Goal: Task Accomplishment & Management: Manage account settings

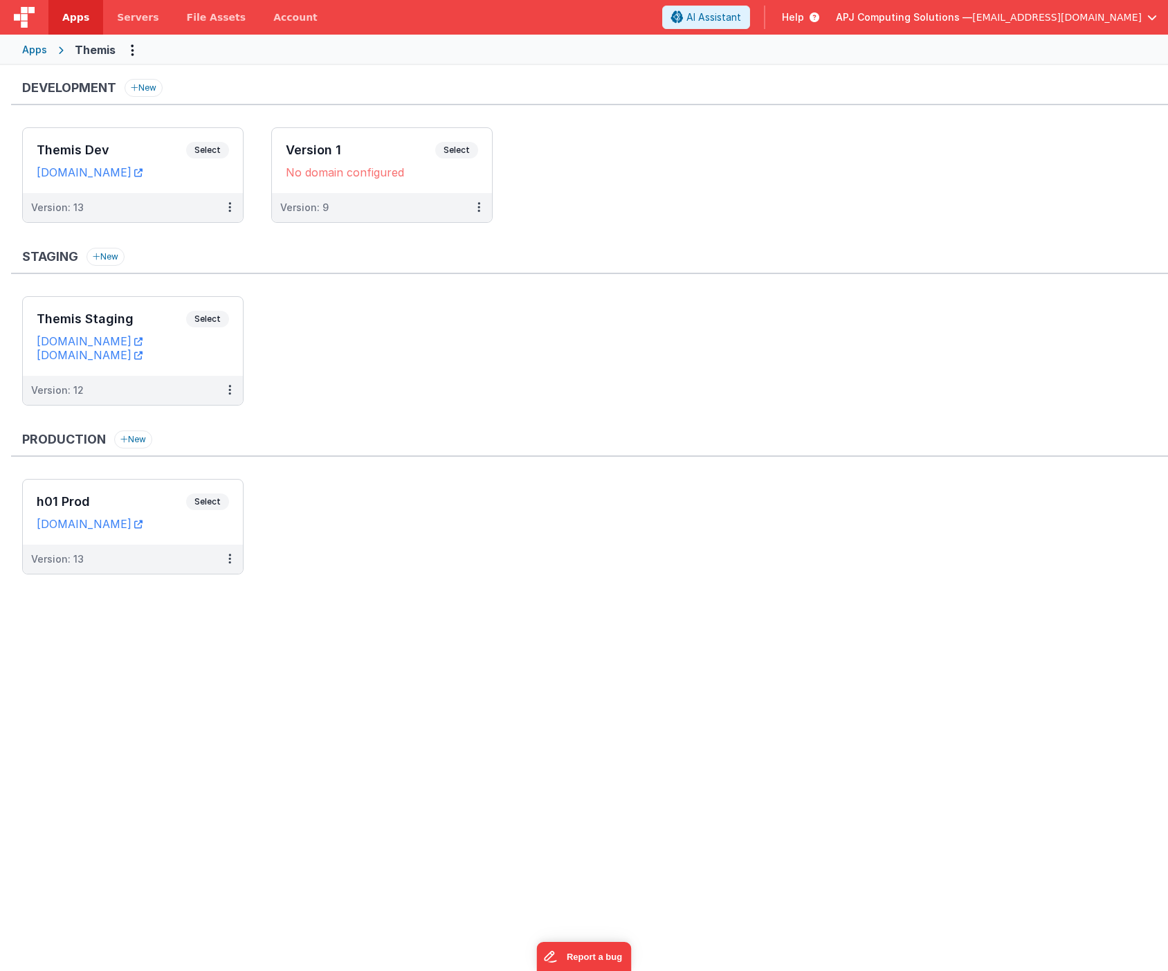
click at [384, 422] on div "Development New Themis Dev Select URLs [DOMAIN_NAME] Version: 13 Version 1 Sele…" at bounding box center [589, 333] width 1157 height 509
click at [411, 354] on ul "Themis Staging Select URLs [DOMAIN_NAME] [DOMAIN_NAME] Version: 12" at bounding box center [595, 357] width 1146 height 123
click at [405, 362] on ul "Themis Staging Select URLs [DOMAIN_NAME] [DOMAIN_NAME] Version: 12" at bounding box center [595, 357] width 1146 height 123
click at [445, 371] on ul "Themis Staging Select URLs [DOMAIN_NAME] [DOMAIN_NAME] Version: 12" at bounding box center [595, 357] width 1146 height 123
click at [1144, 16] on button "APJ Computing Solutions — admin@apjuk.com" at bounding box center [996, 17] width 321 height 14
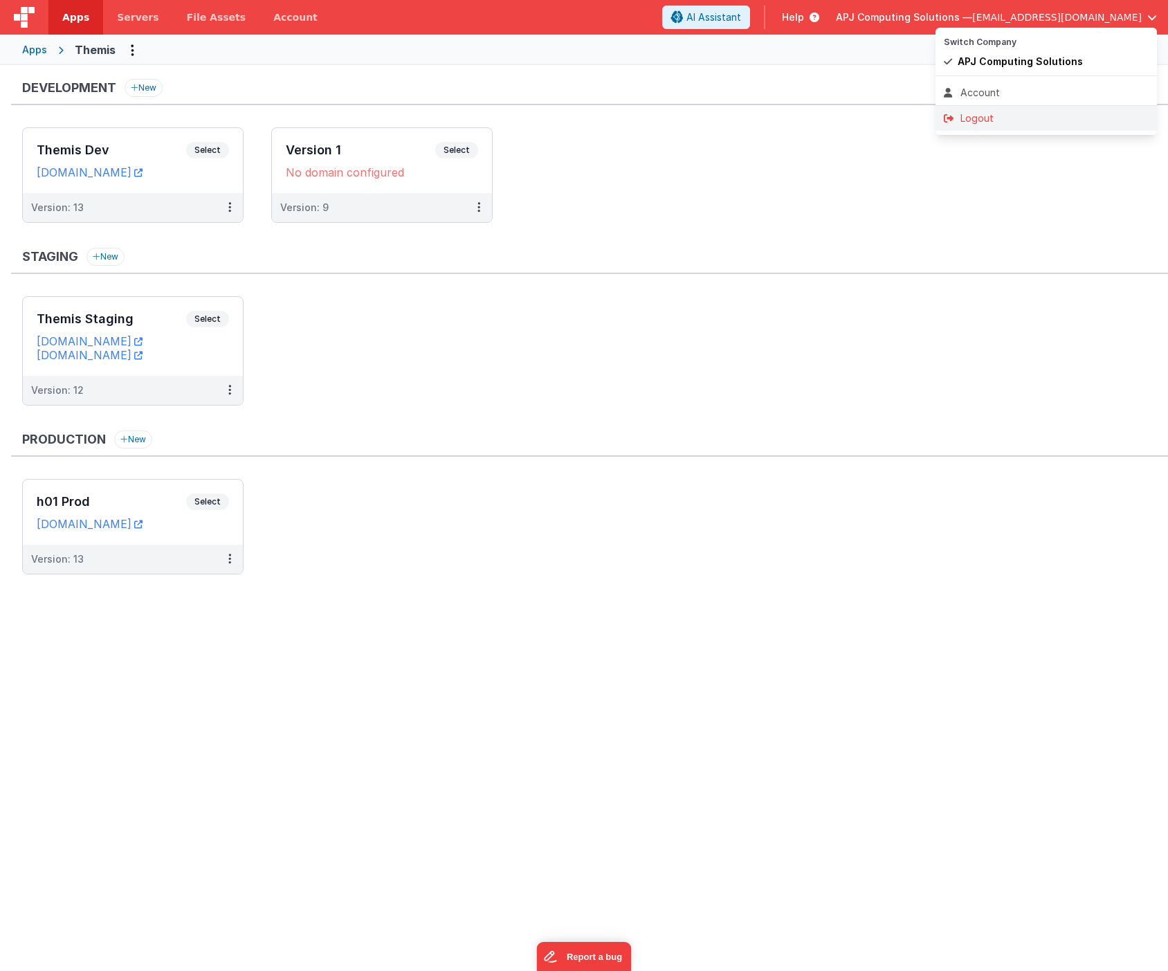
click at [966, 120] on div "Logout" at bounding box center [1046, 118] width 205 height 14
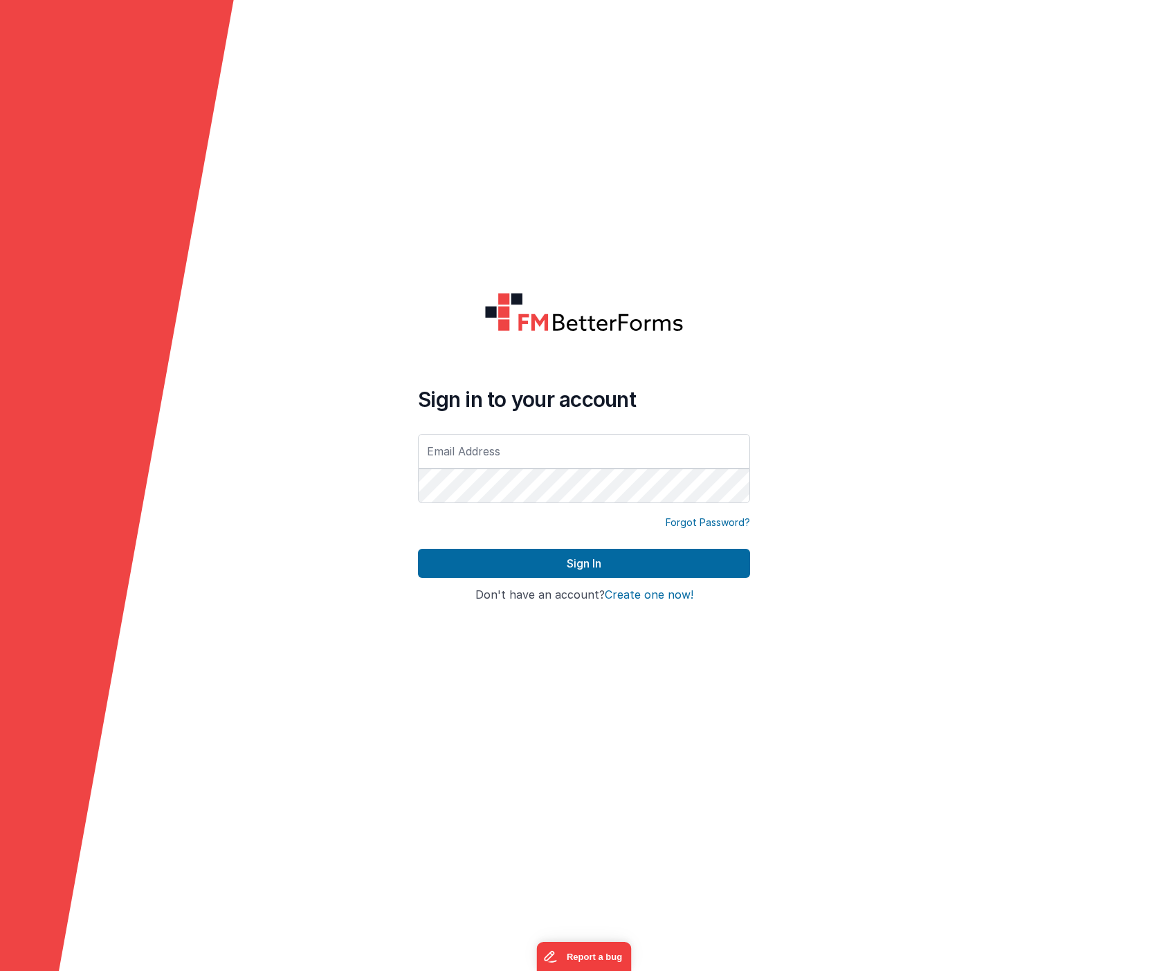
type input "[EMAIL_ADDRESS][DOMAIN_NAME]"
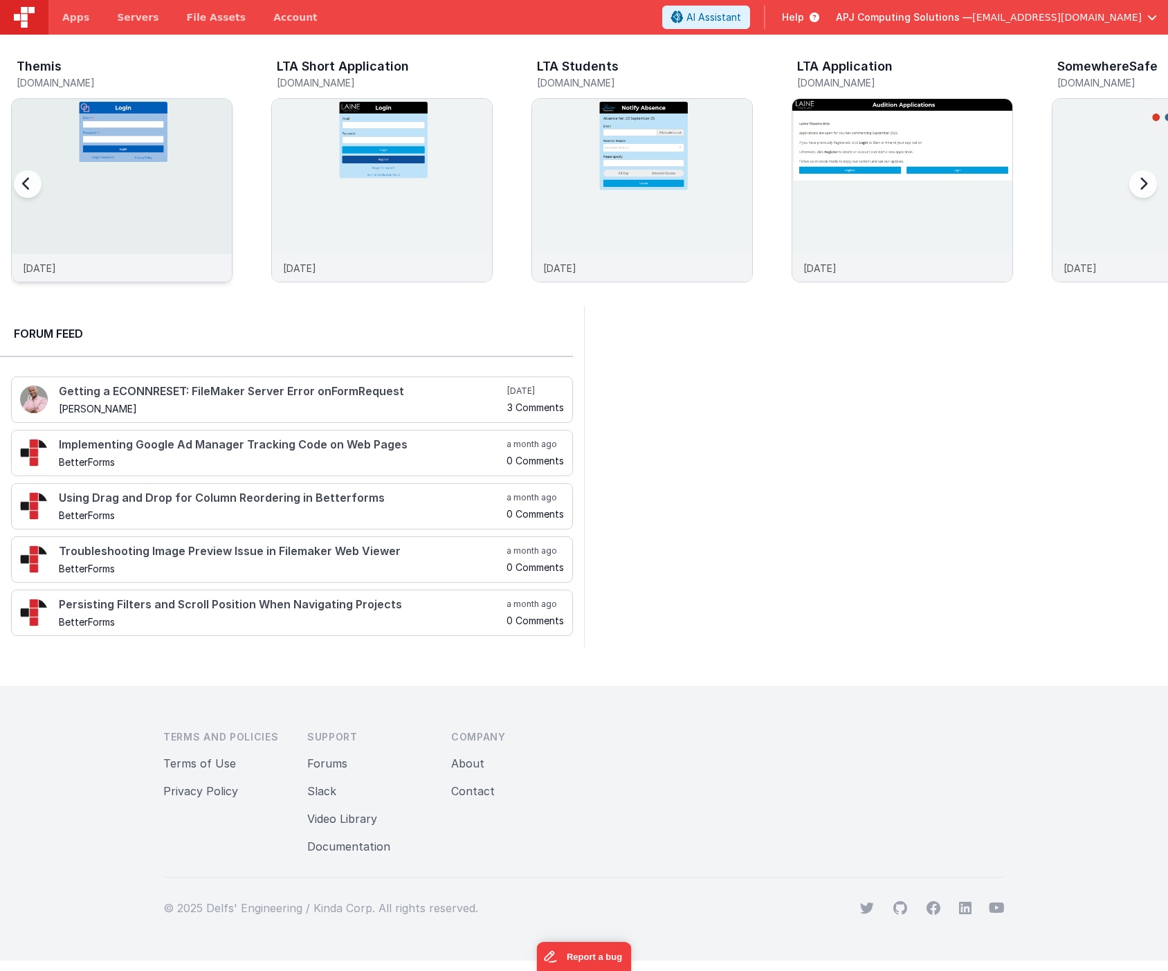
click at [133, 195] on img at bounding box center [122, 209] width 220 height 220
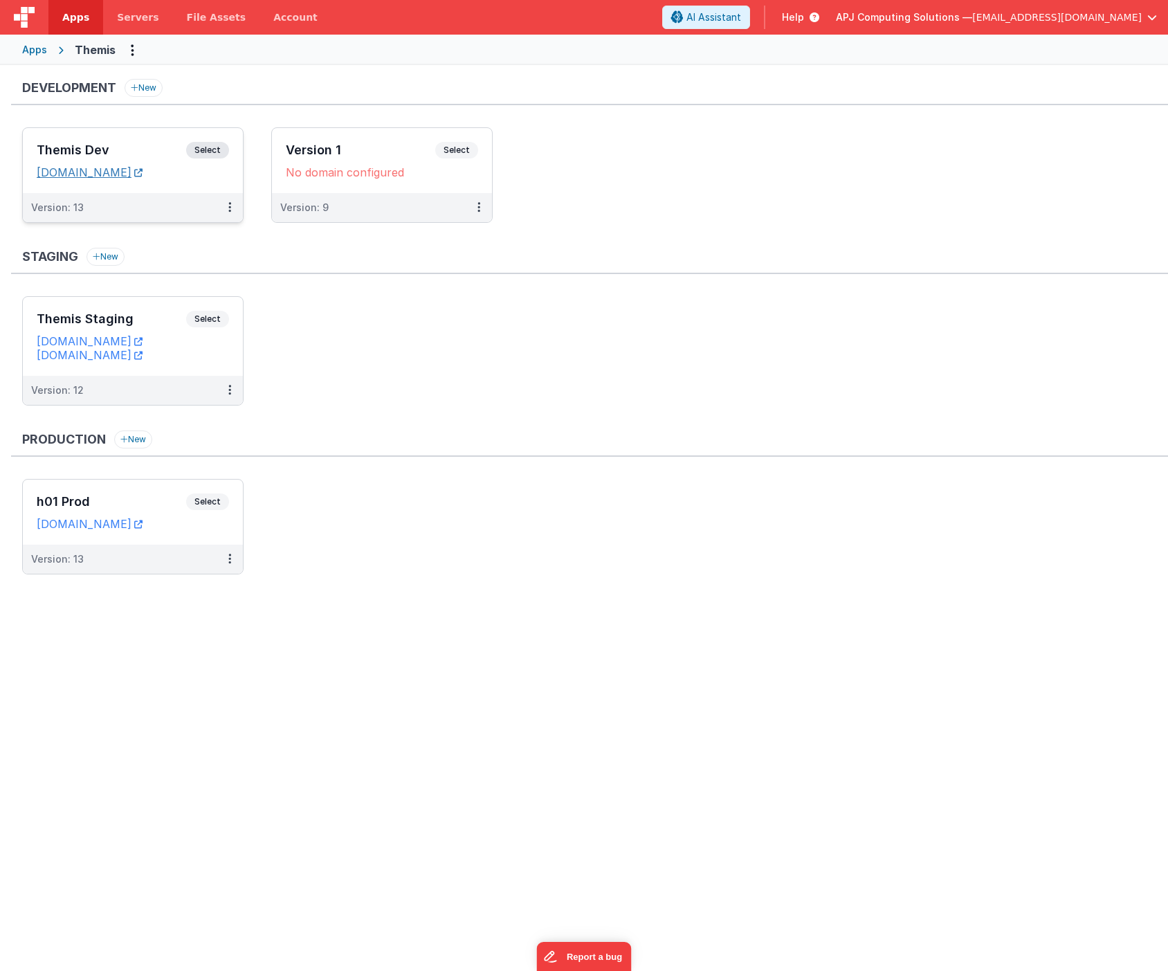
click at [116, 169] on link "[DOMAIN_NAME]" at bounding box center [90, 172] width 106 height 14
click at [416, 345] on ul "Themis Staging Select URLs [DOMAIN_NAME] [DOMAIN_NAME] Version: 12" at bounding box center [595, 357] width 1146 height 123
